Goal: Task Accomplishment & Management: Manage account settings

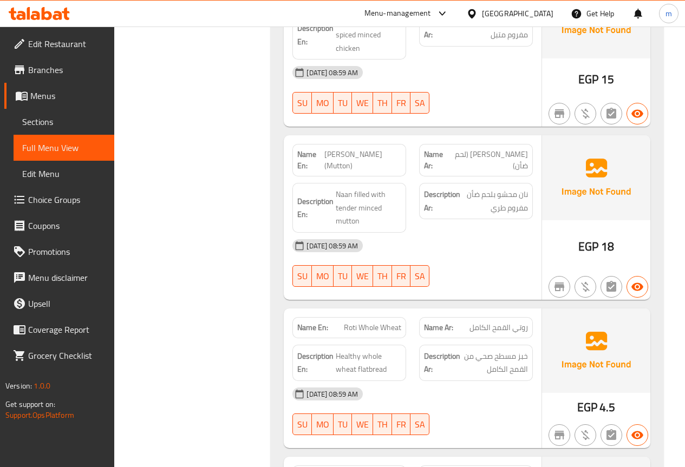
scroll to position [13516, 0]
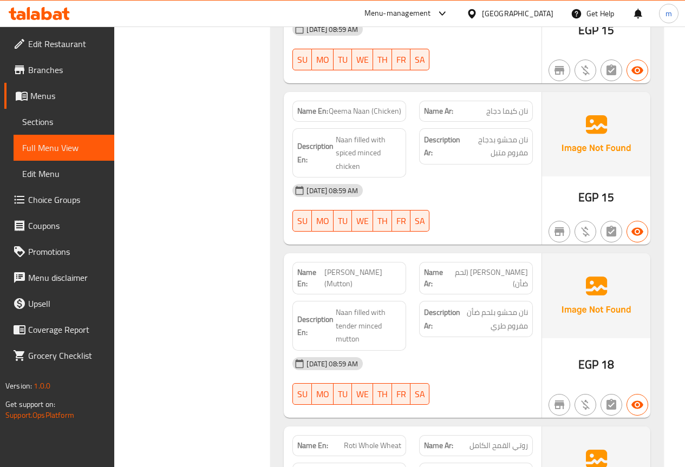
click at [43, 95] on span "Menus" at bounding box center [67, 95] width 75 height 13
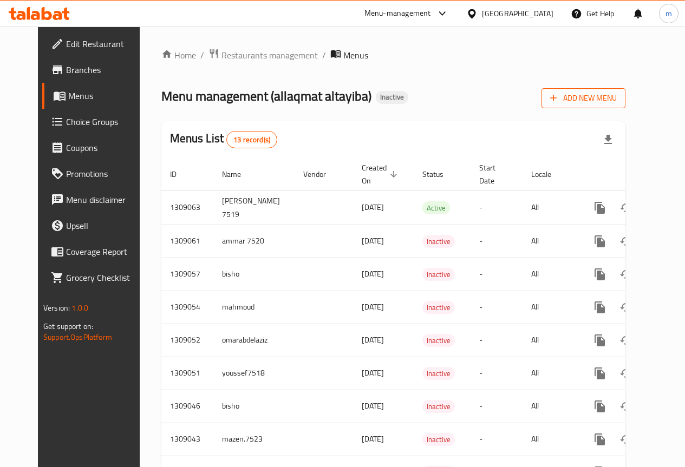
click at [606, 103] on span "Add New Menu" at bounding box center [583, 98] width 67 height 14
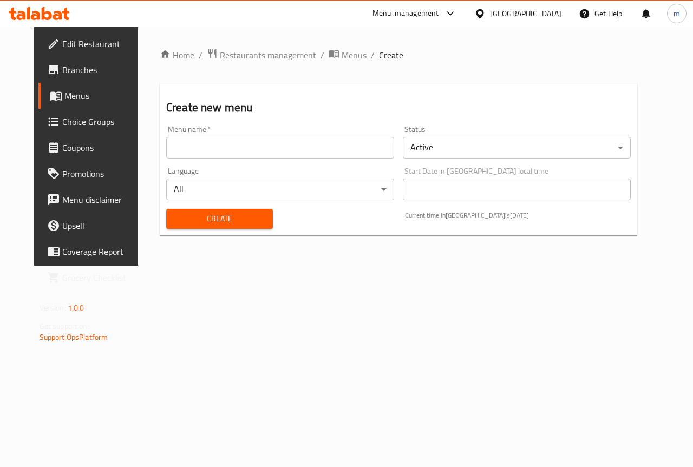
click at [264, 150] on input "text" at bounding box center [280, 148] width 228 height 22
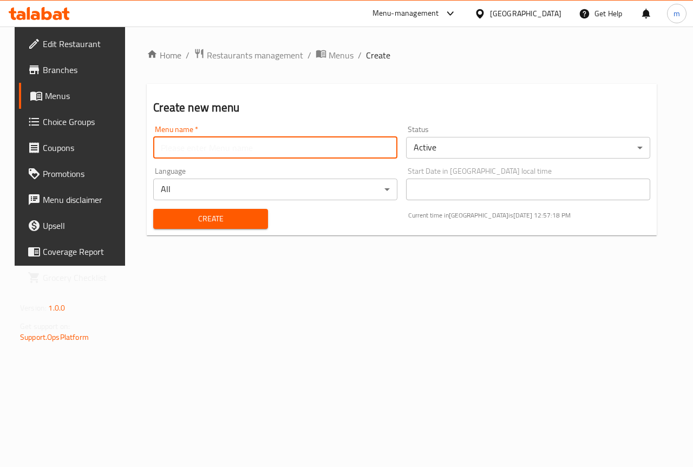
type input "mahmoud"
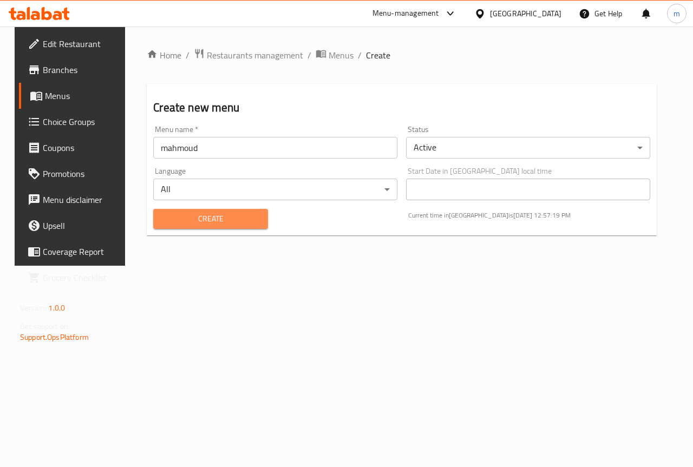
click at [224, 211] on button "Create" at bounding box center [210, 219] width 114 height 20
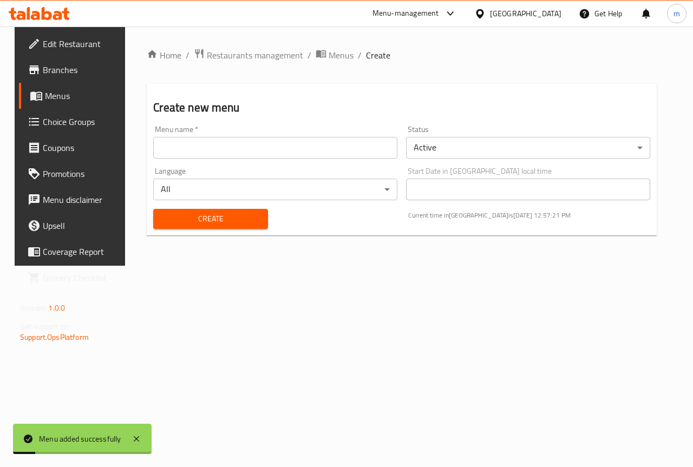
click at [45, 95] on span "Menus" at bounding box center [83, 95] width 77 height 13
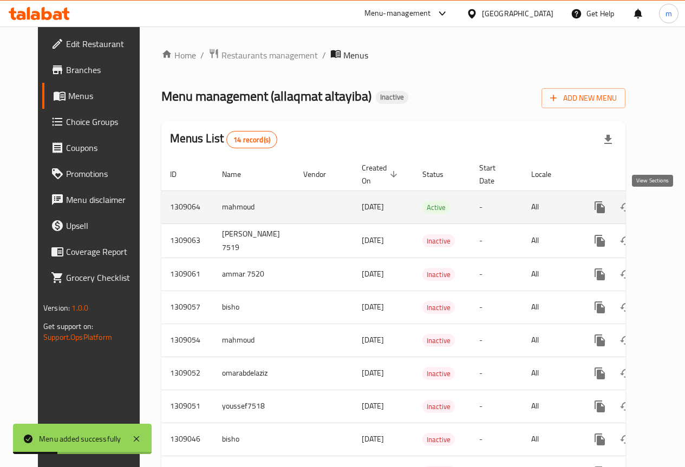
click at [671, 210] on icon "enhanced table" at bounding box center [677, 207] width 13 height 13
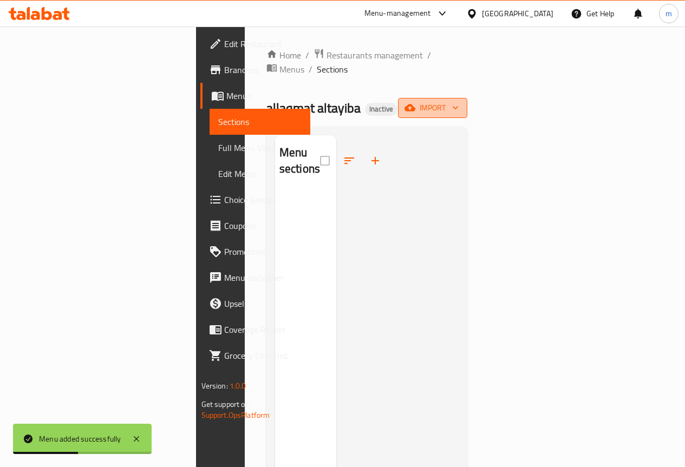
click at [459, 101] on span "import" at bounding box center [433, 108] width 52 height 14
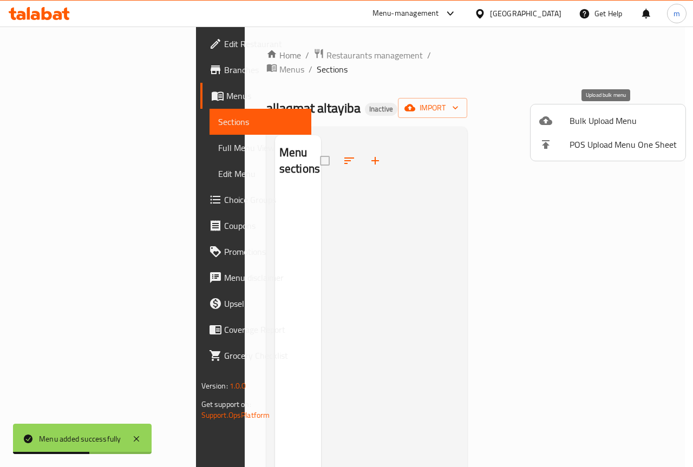
click at [593, 125] on span "Bulk Upload Menu" at bounding box center [623, 120] width 107 height 13
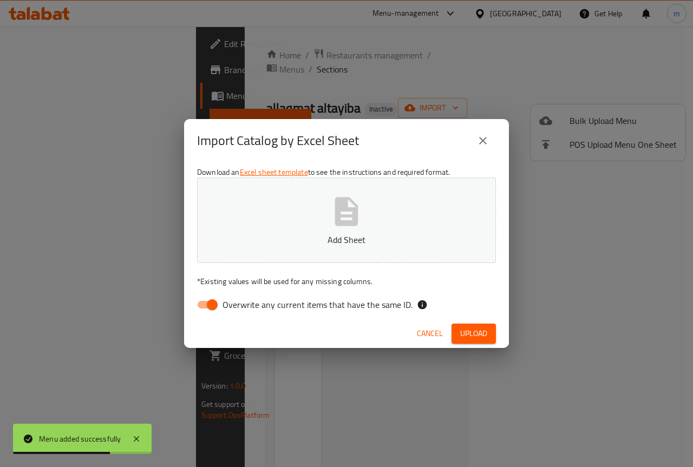
click at [251, 310] on span "Overwrite any current items that have the same ID." at bounding box center [318, 304] width 190 height 13
click at [243, 310] on input "Overwrite any current items that have the same ID." at bounding box center [212, 305] width 62 height 21
checkbox input "false"
click at [318, 225] on button "Add Sheet" at bounding box center [346, 221] width 299 height 86
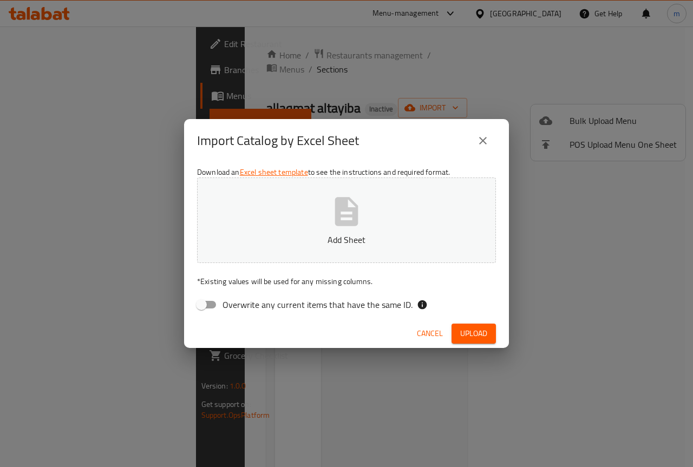
click at [337, 225] on icon "button" at bounding box center [346, 211] width 23 height 29
click at [480, 336] on span "Upload" at bounding box center [473, 334] width 27 height 14
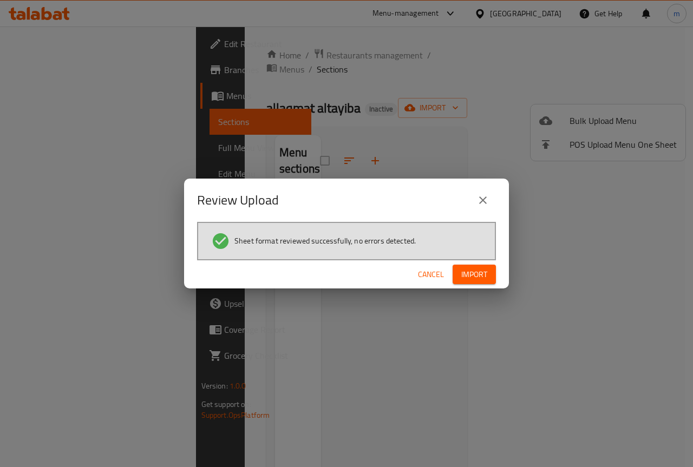
click at [458, 276] on button "Import" at bounding box center [474, 275] width 43 height 20
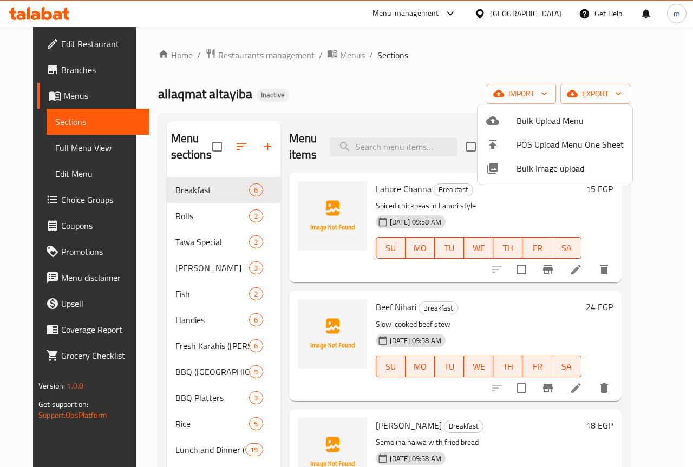
click at [252, 82] on div at bounding box center [346, 233] width 693 height 467
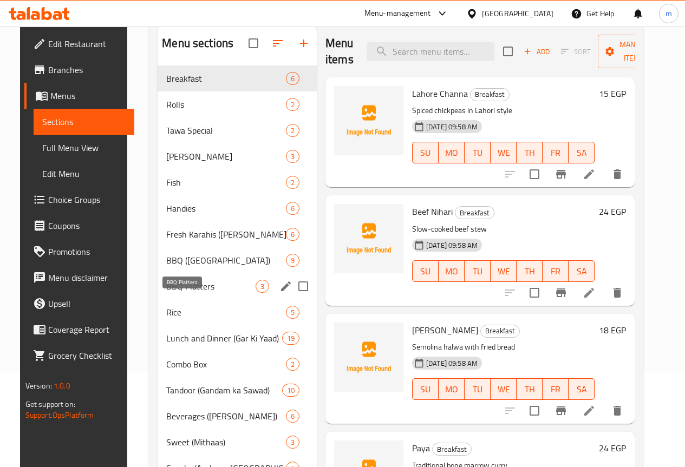
scroll to position [24, 0]
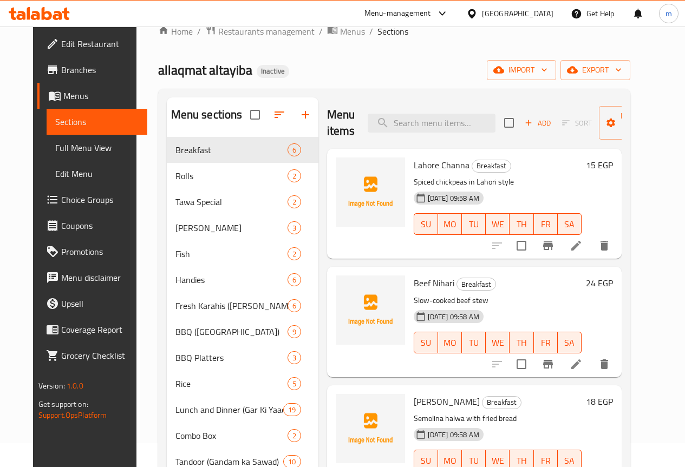
click at [74, 96] on span "Menus" at bounding box center [100, 95] width 75 height 13
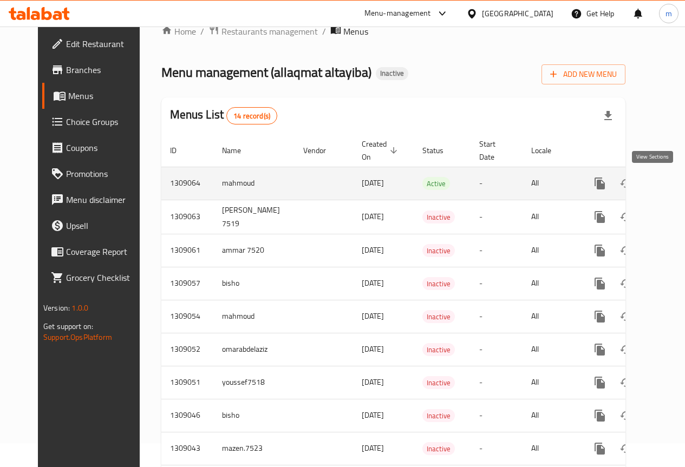
click at [671, 185] on icon "enhanced table" at bounding box center [677, 183] width 13 height 13
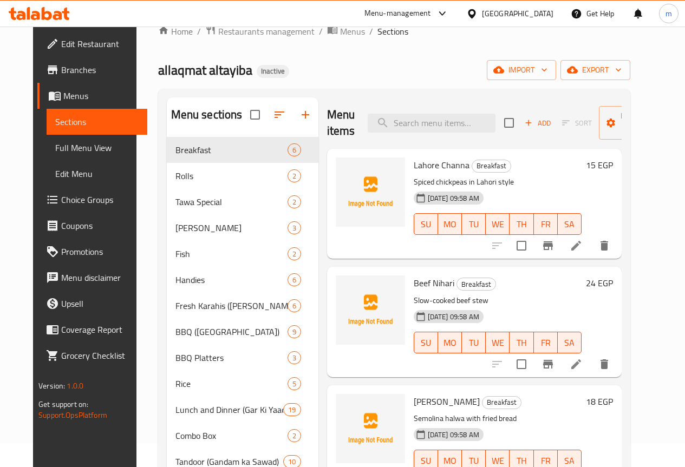
click at [414, 285] on span "Beef Nihari" at bounding box center [434, 283] width 41 height 16
click at [414, 163] on span "Lahore Channa" at bounding box center [442, 165] width 56 height 16
click at [613, 167] on h6 "15 EGP" at bounding box center [599, 165] width 27 height 15
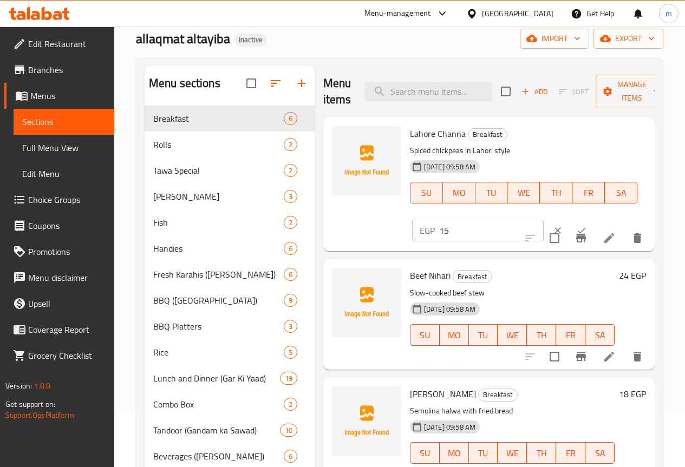
scroll to position [108, 0]
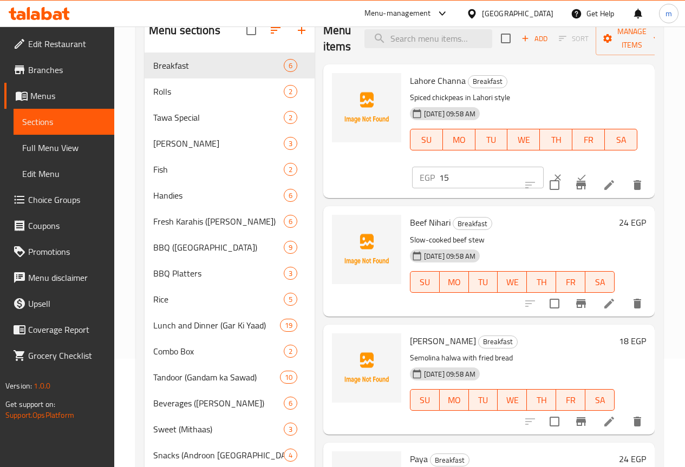
click at [666, 244] on div "Home / Restaurants management / Menus / Sections allaqmat altayiba Inactive imp…" at bounding box center [399, 223] width 571 height 611
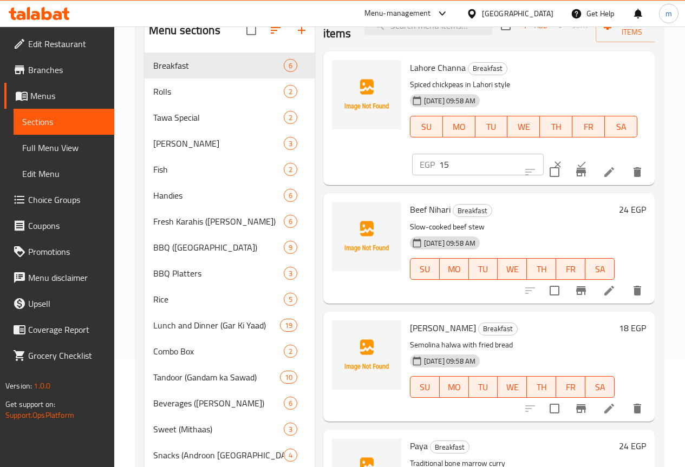
scroll to position [0, 0]
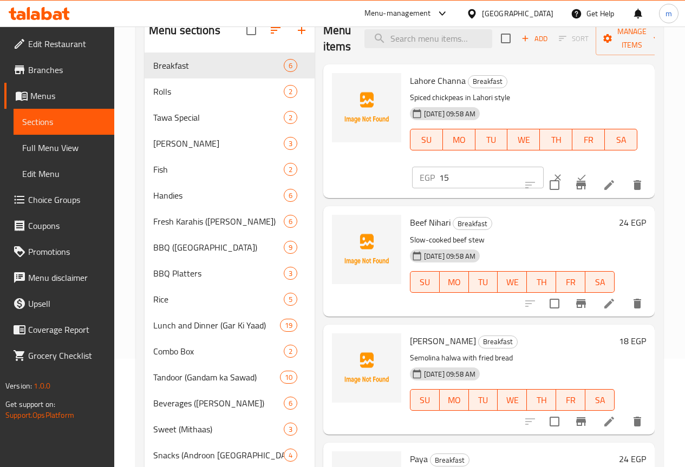
click at [513, 88] on div "Lahore Channa Breakfast Spiced chickpeas in Lahori style [DATE] 09:58 AM SU MO …" at bounding box center [523, 119] width 236 height 101
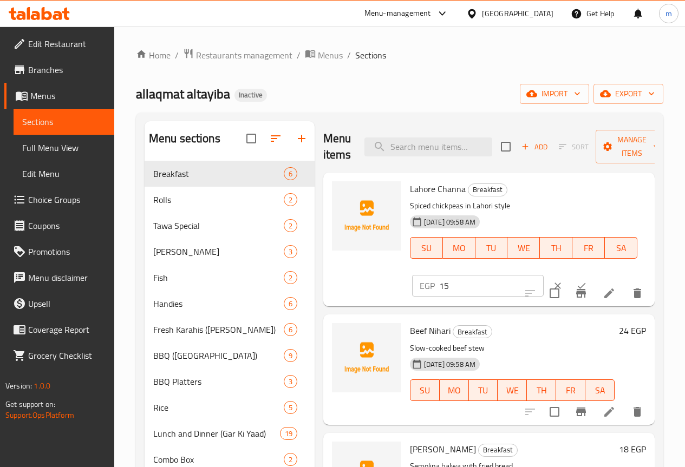
click at [604, 184] on h6 "Lahore Channa Breakfast" at bounding box center [523, 188] width 227 height 15
click at [540, 190] on h6 "Lahore Channa Breakfast" at bounding box center [523, 188] width 227 height 15
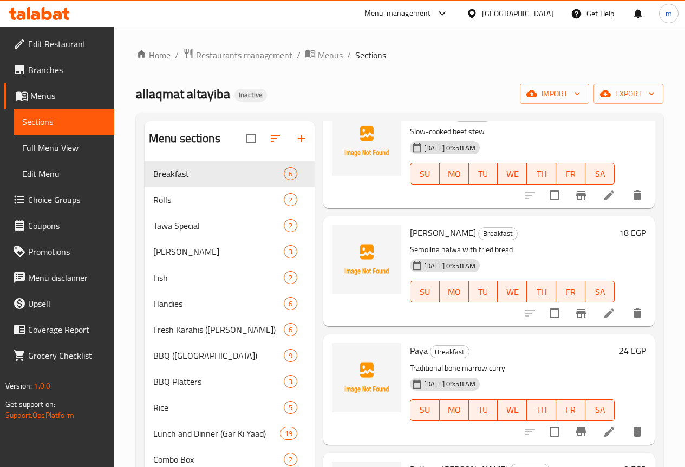
click at [63, 157] on link "Full Menu View" at bounding box center [64, 148] width 101 height 26
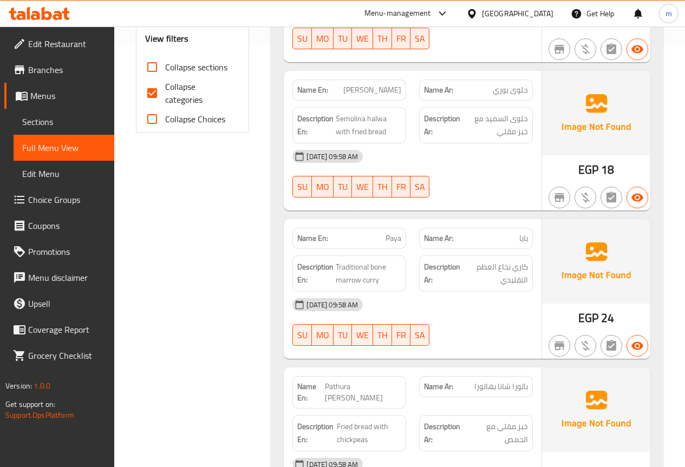
scroll to position [433, 0]
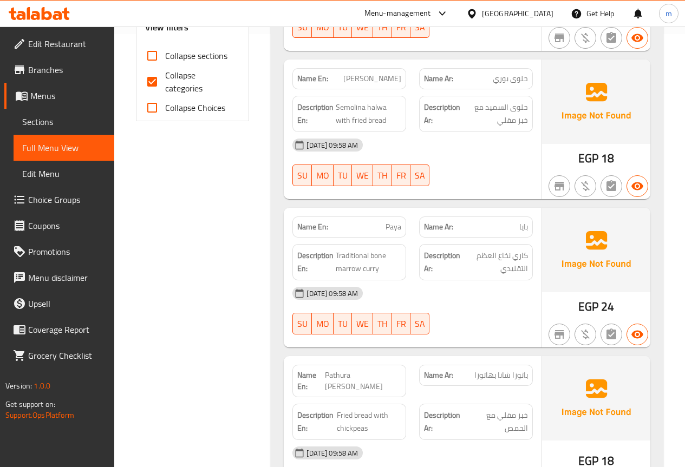
click at [150, 76] on input "Collapse categories" at bounding box center [152, 82] width 26 height 26
checkbox input "false"
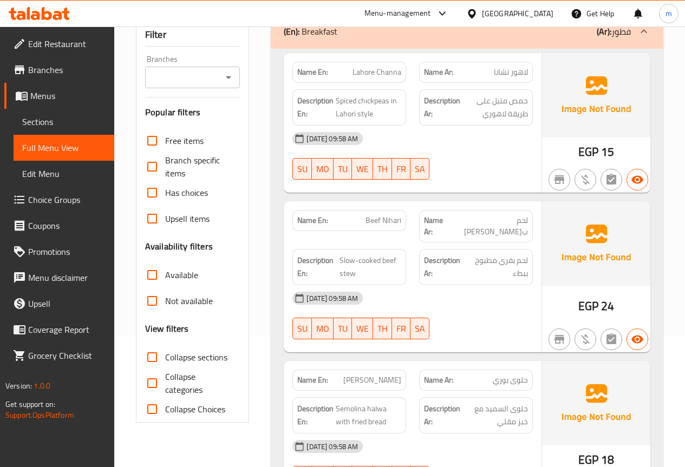
scroll to position [0, 0]
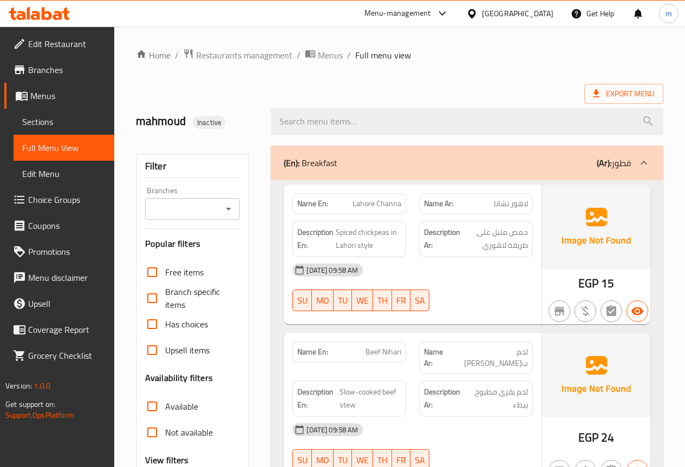
click at [588, 166] on div "(En): Breakfast (Ar): فطور" at bounding box center [457, 162] width 347 height 13
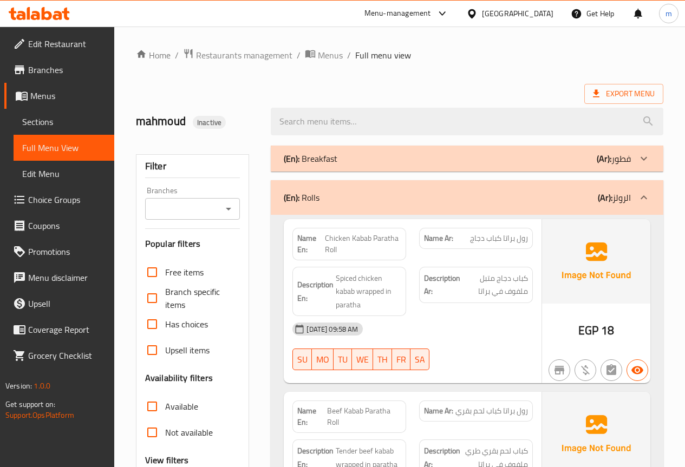
click at [607, 158] on b "(Ar):" at bounding box center [604, 158] width 15 height 16
